Goal: Task Accomplishment & Management: Manage account settings

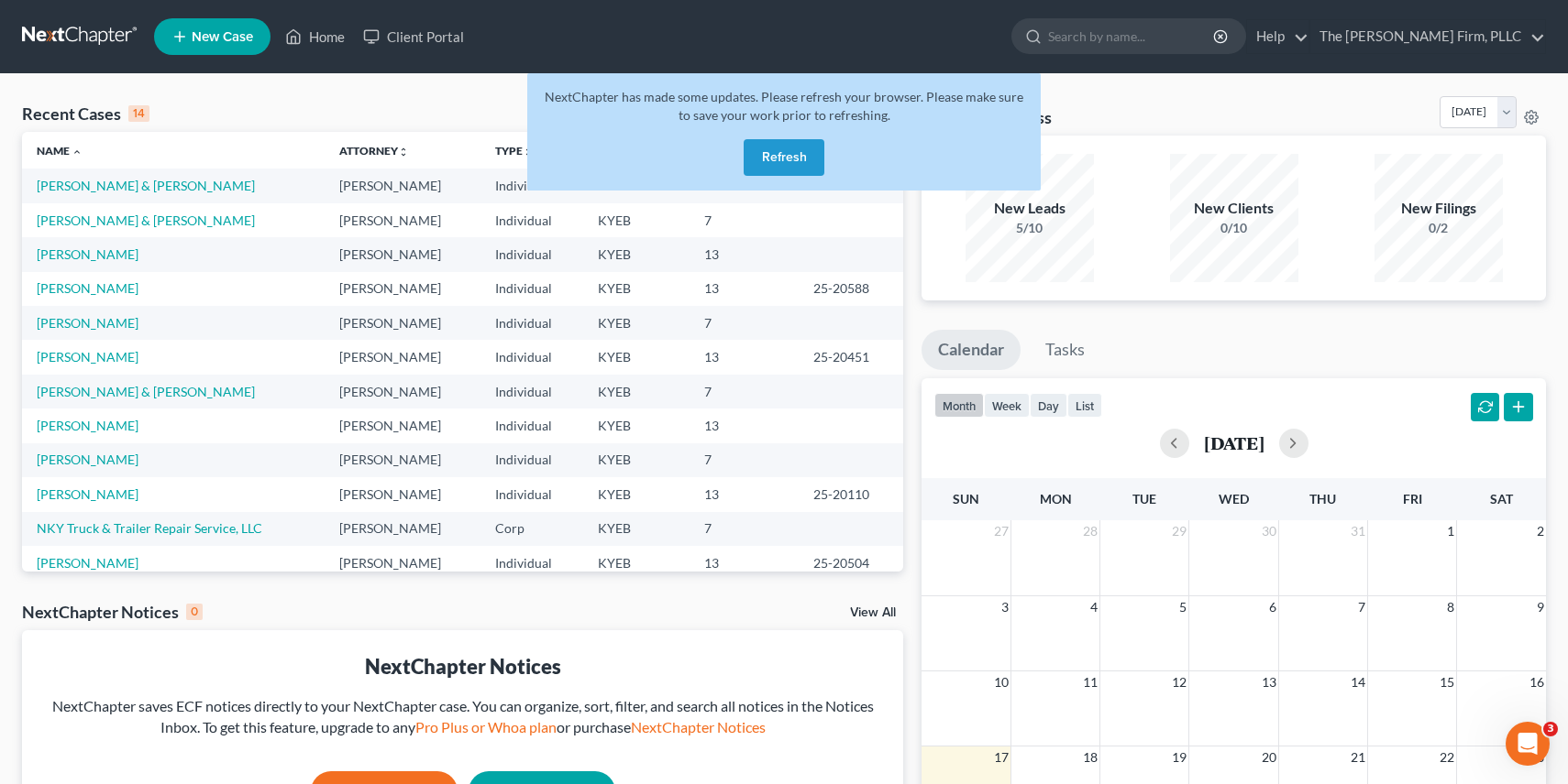
scroll to position [91, 0]
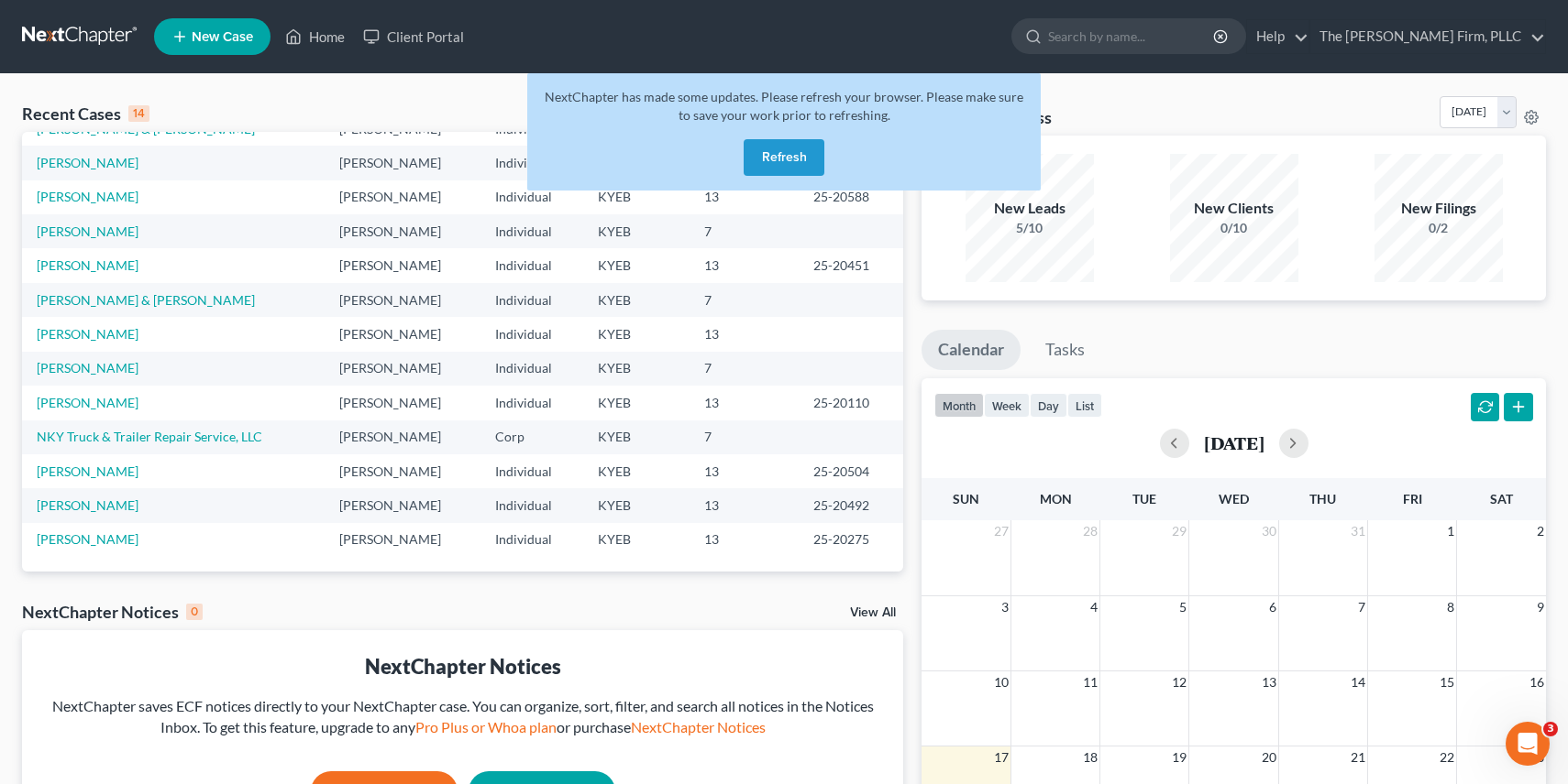
click at [784, 145] on button "Refresh" at bounding box center [784, 157] width 81 height 36
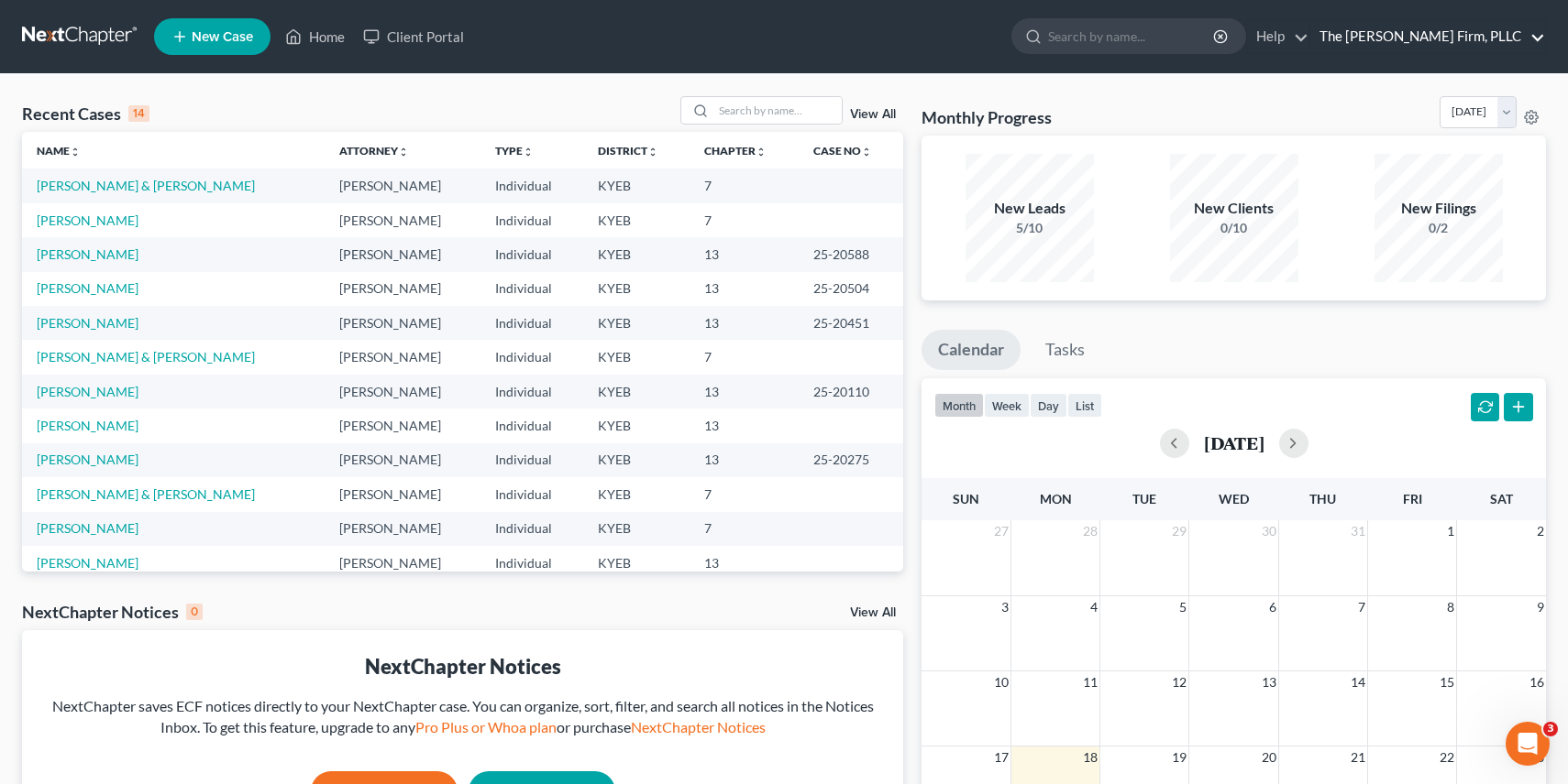
click at [1436, 35] on link "The [PERSON_NAME] Firm, PLLC" at bounding box center [1428, 37] width 235 height 33
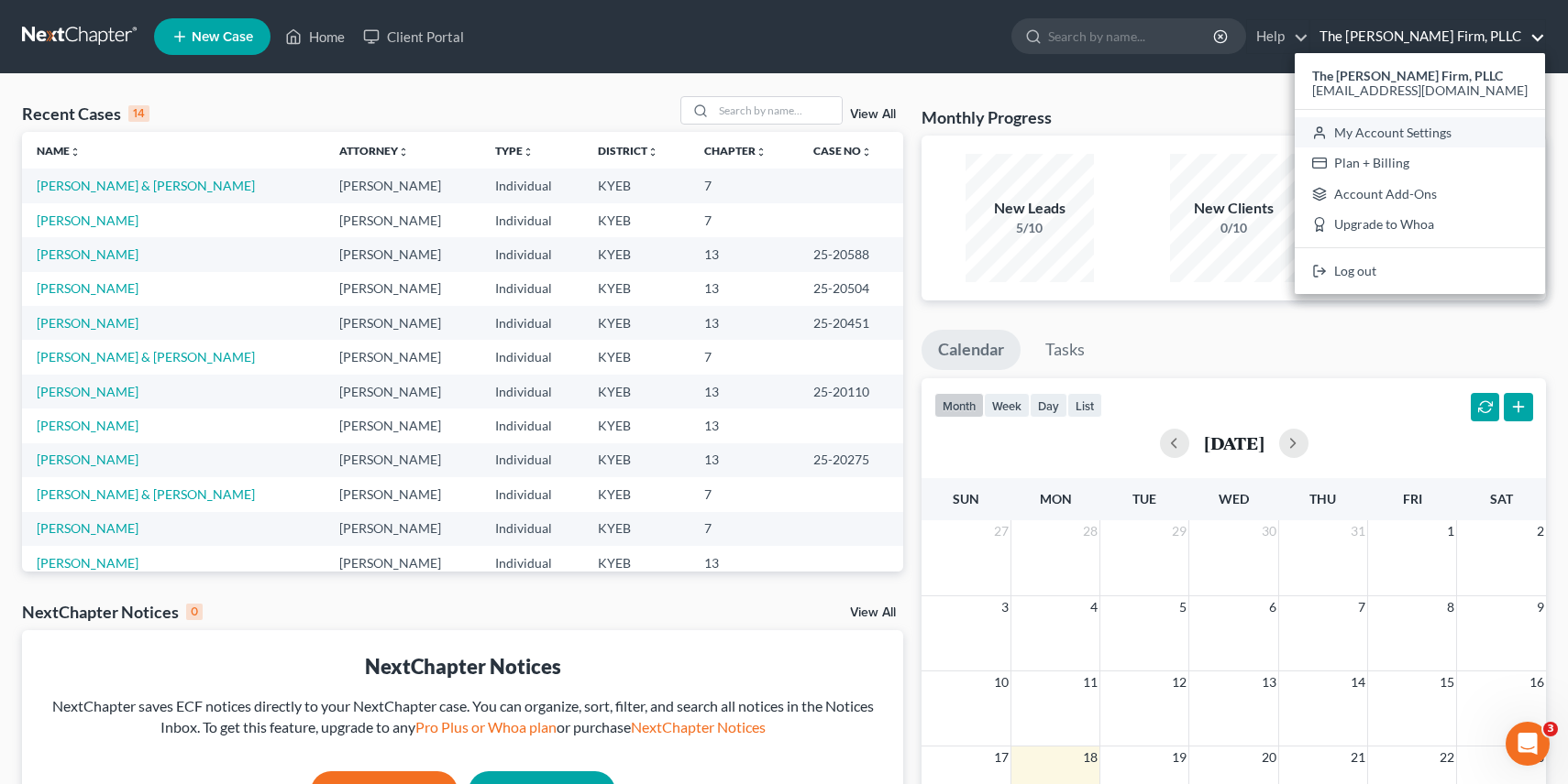
click at [1433, 132] on link "My Account Settings" at bounding box center [1420, 133] width 250 height 31
select select "24"
select select "18"
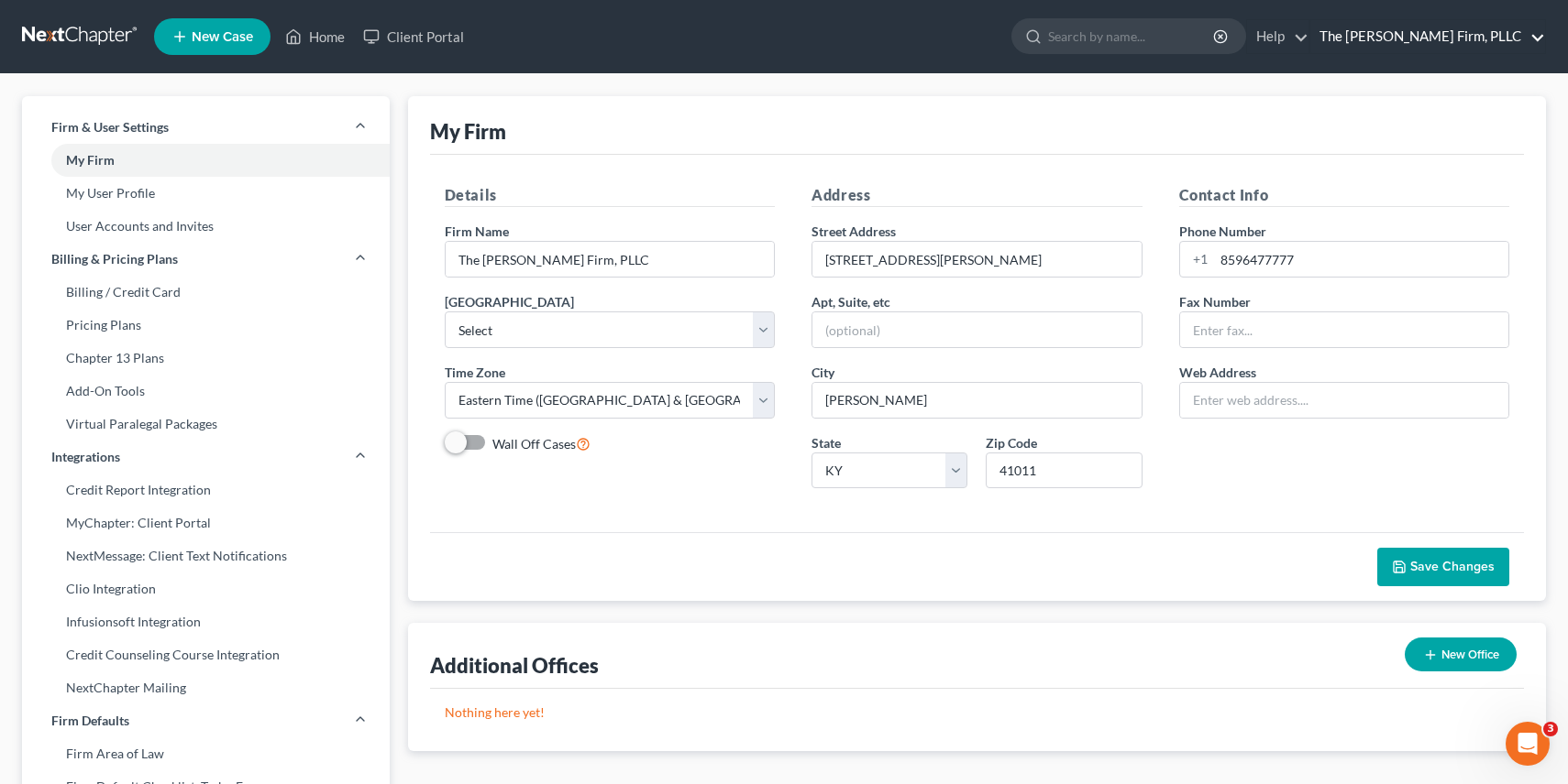
click at [1414, 39] on link "The [PERSON_NAME] Firm, PLLC" at bounding box center [1428, 37] width 235 height 33
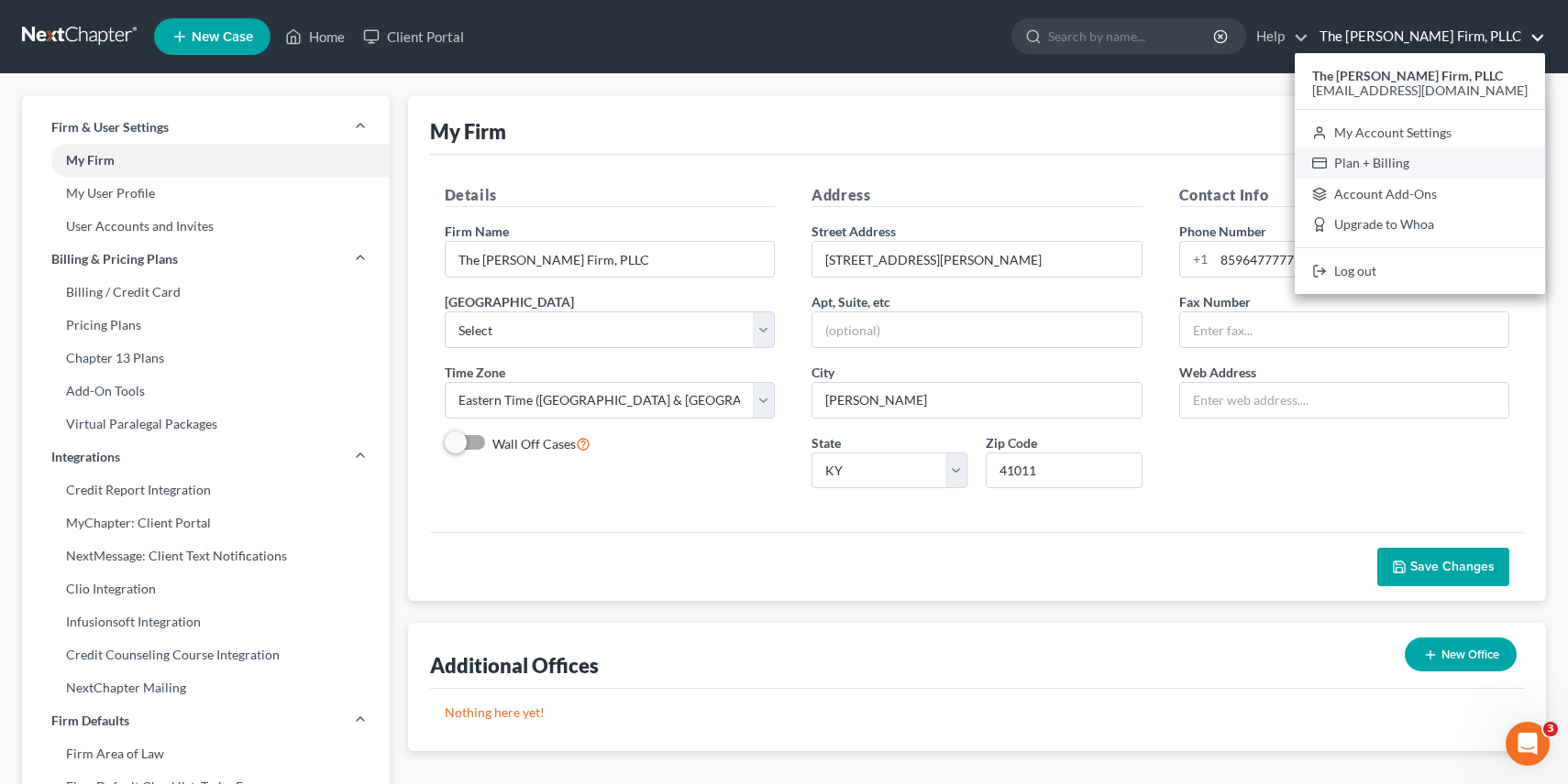
click at [1413, 161] on link "Plan + Billing" at bounding box center [1420, 163] width 250 height 31
